Goal: Find specific page/section: Find specific page/section

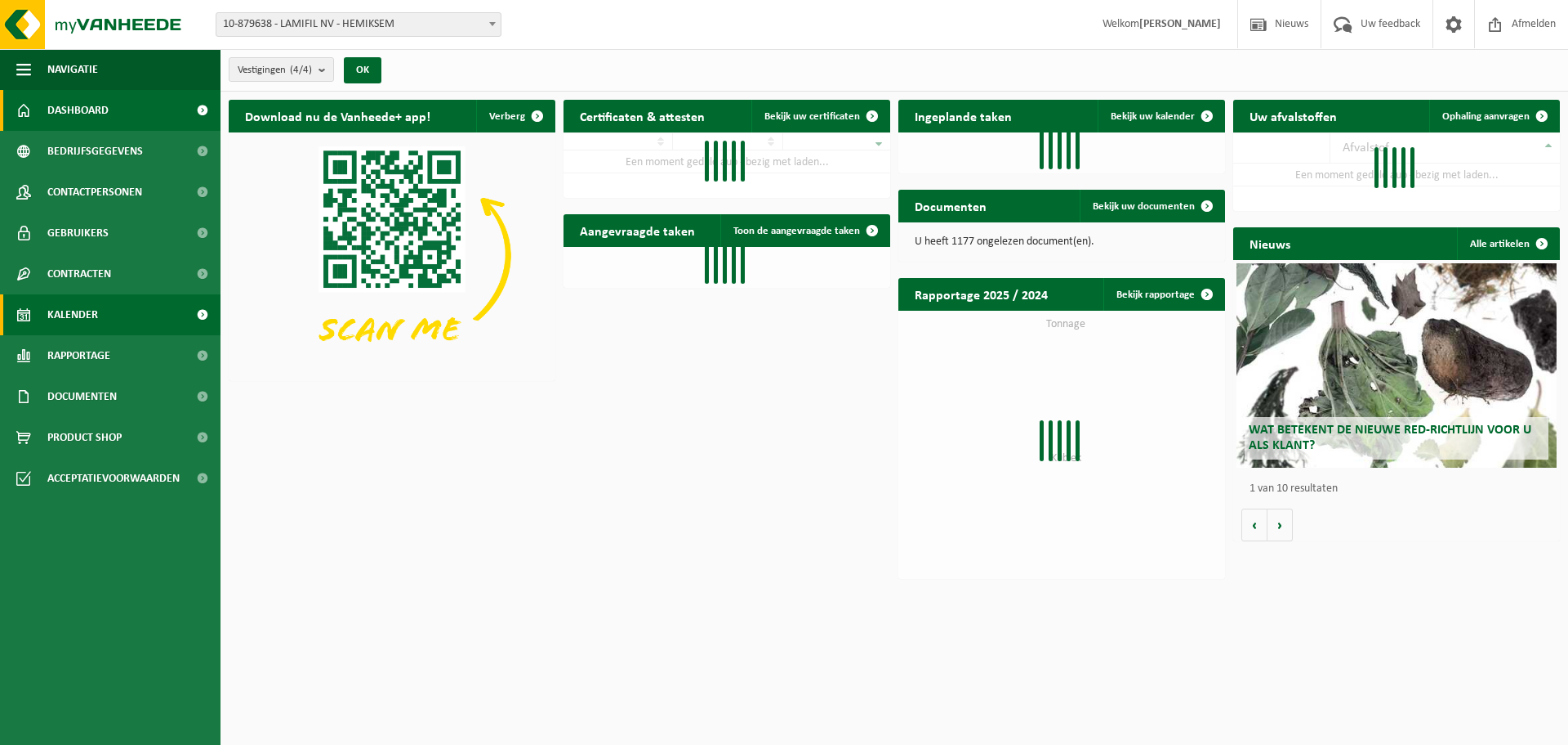
click at [77, 307] on span "Kalender" at bounding box center [73, 314] width 51 height 41
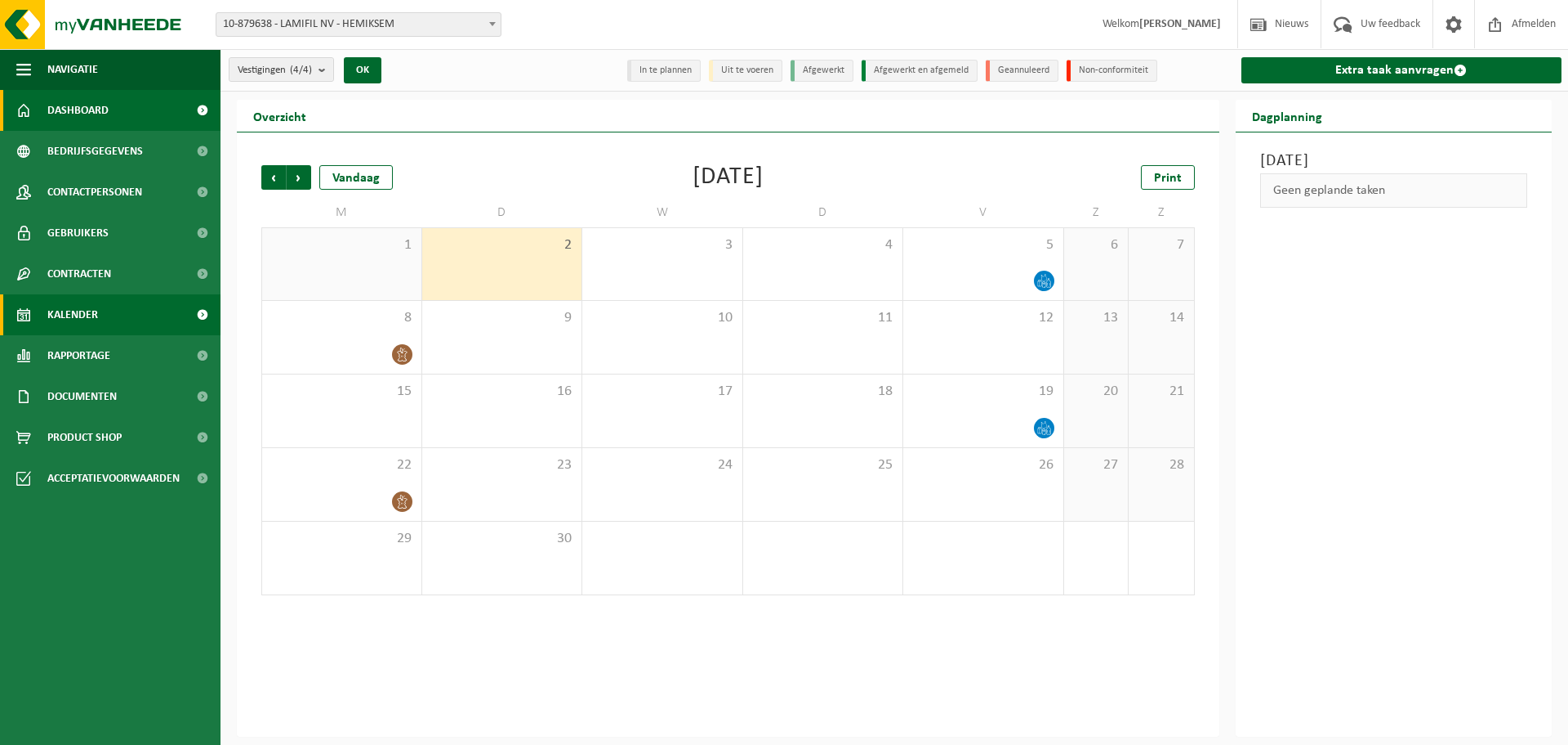
click at [103, 105] on span "Dashboard" at bounding box center [78, 110] width 61 height 41
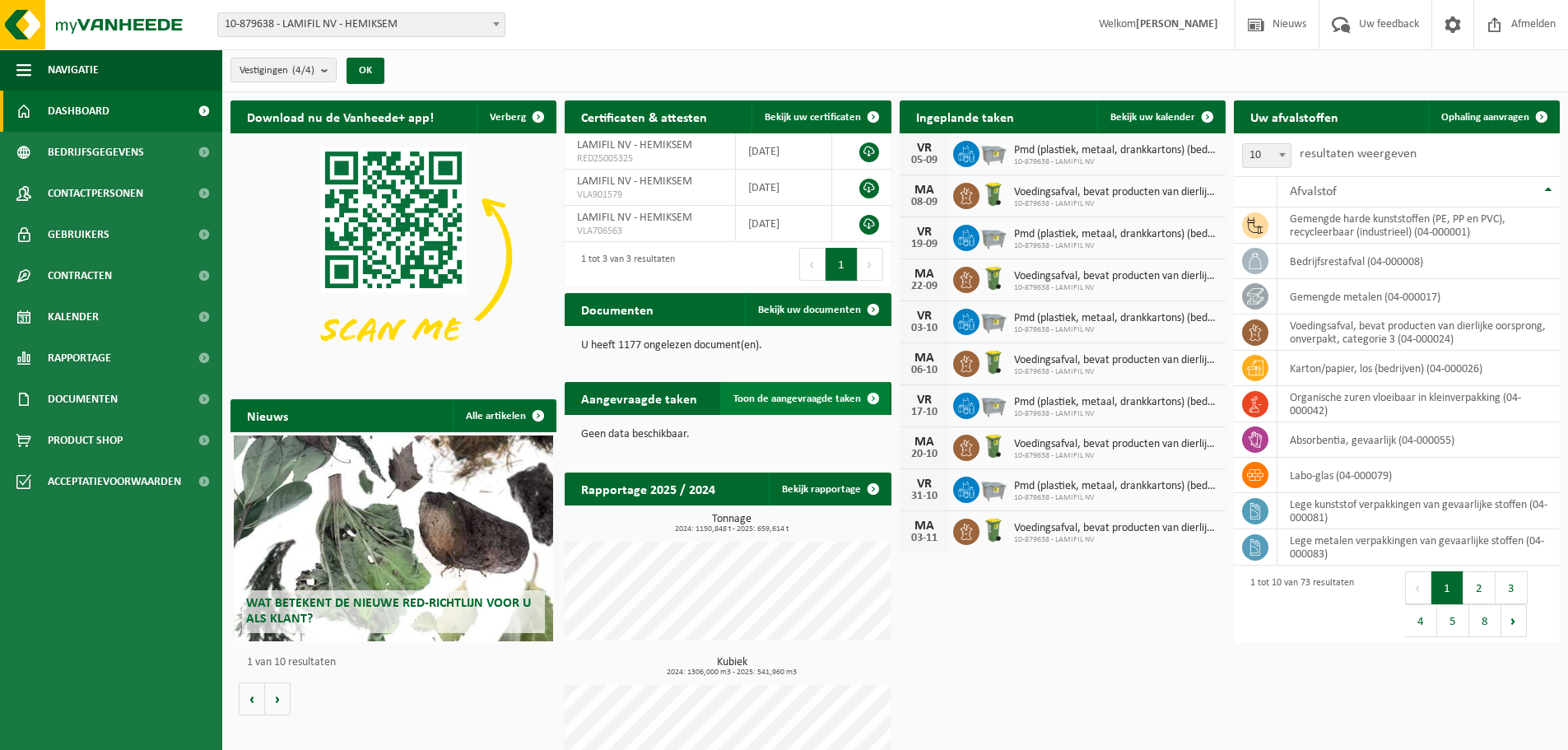
click at [801, 399] on span "Toon de aangevraagde taken" at bounding box center [798, 399] width 128 height 11
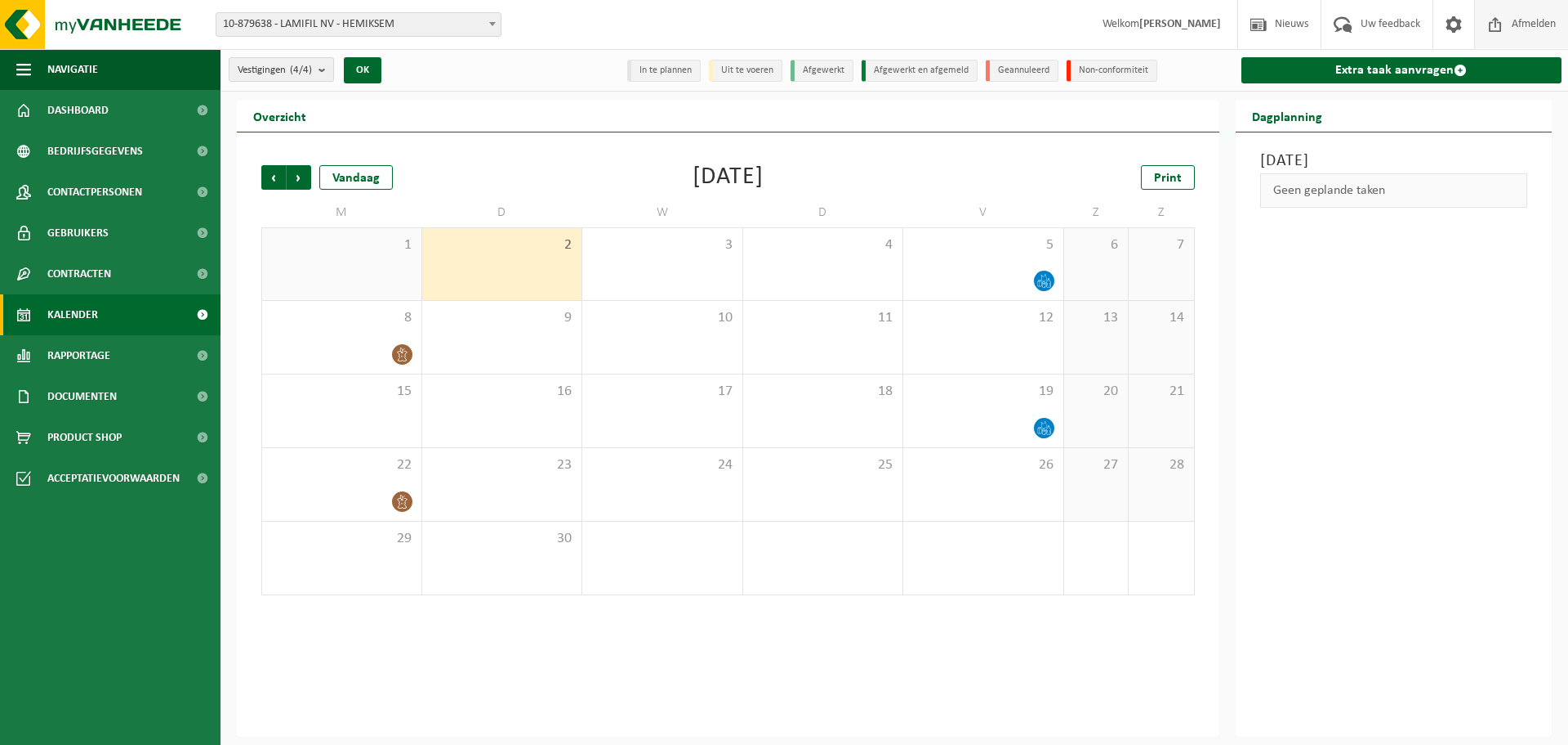
click at [1541, 18] on span "Afmelden" at bounding box center [1534, 24] width 53 height 49
